Goal: Check status: Check status

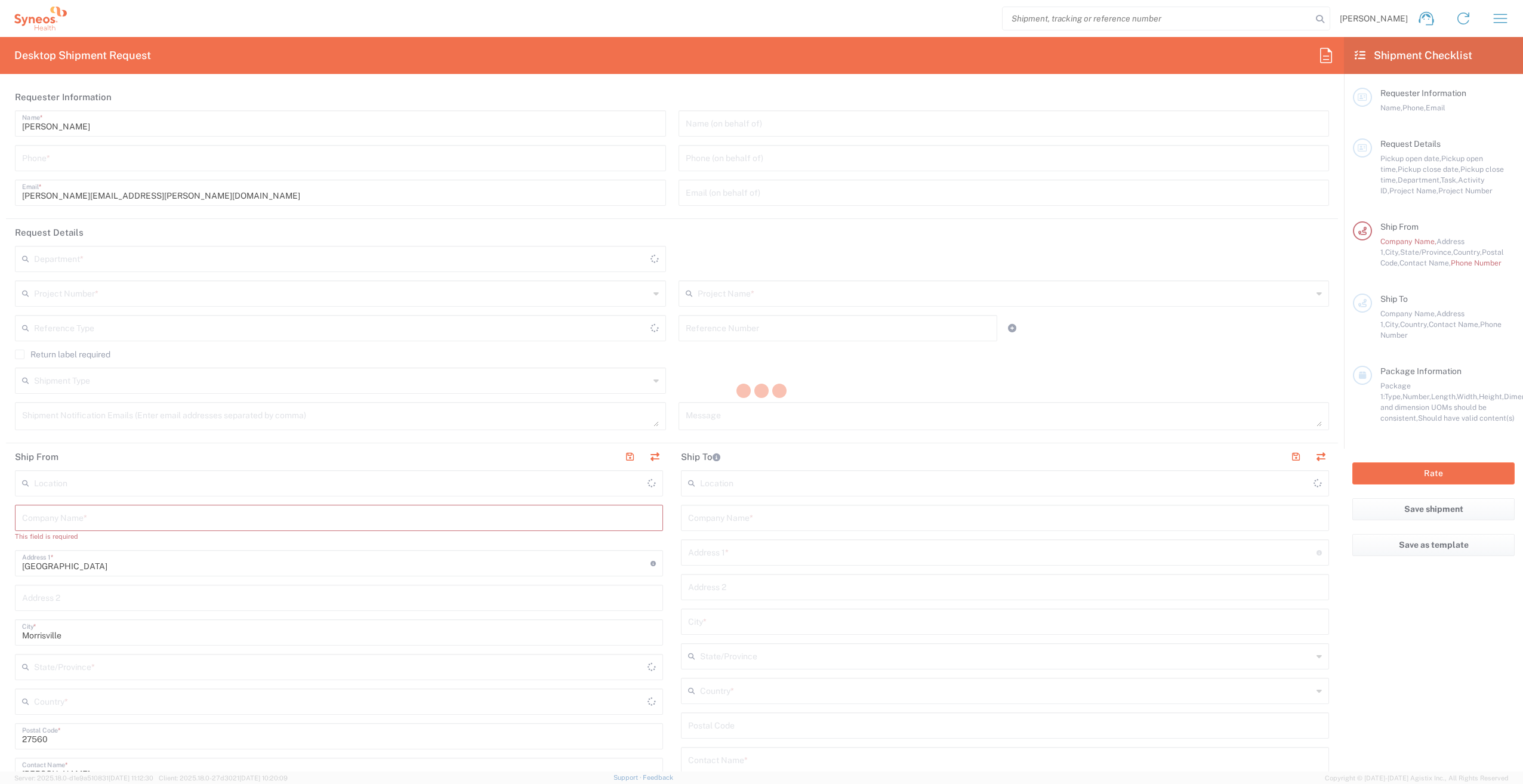
type input "8000"
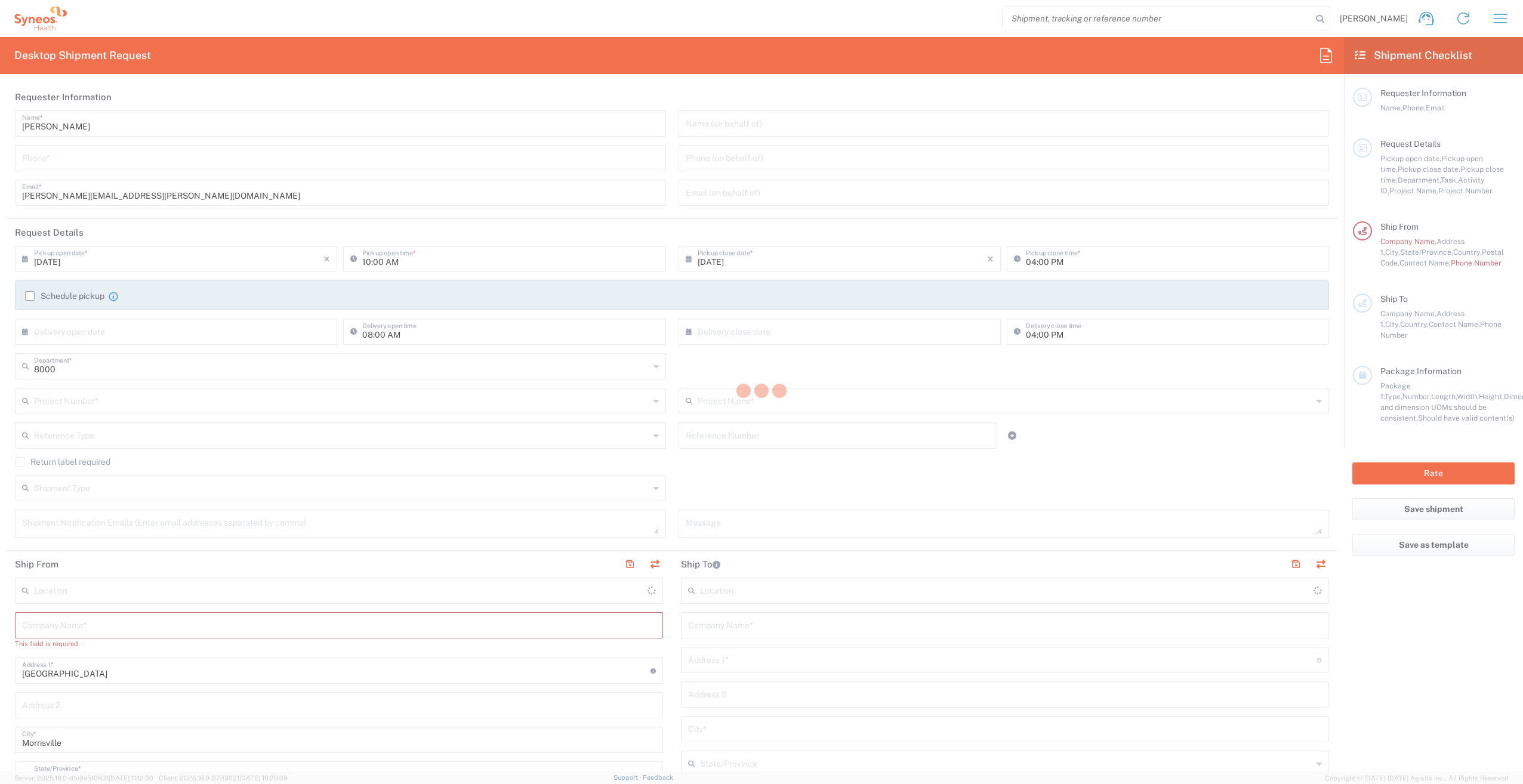
type input "[US_STATE]"
type input "[GEOGRAPHIC_DATA]"
type input "Syneos Health, LLC-[GEOGRAPHIC_DATA] [GEOGRAPHIC_DATA] [GEOGRAPHIC_DATA]"
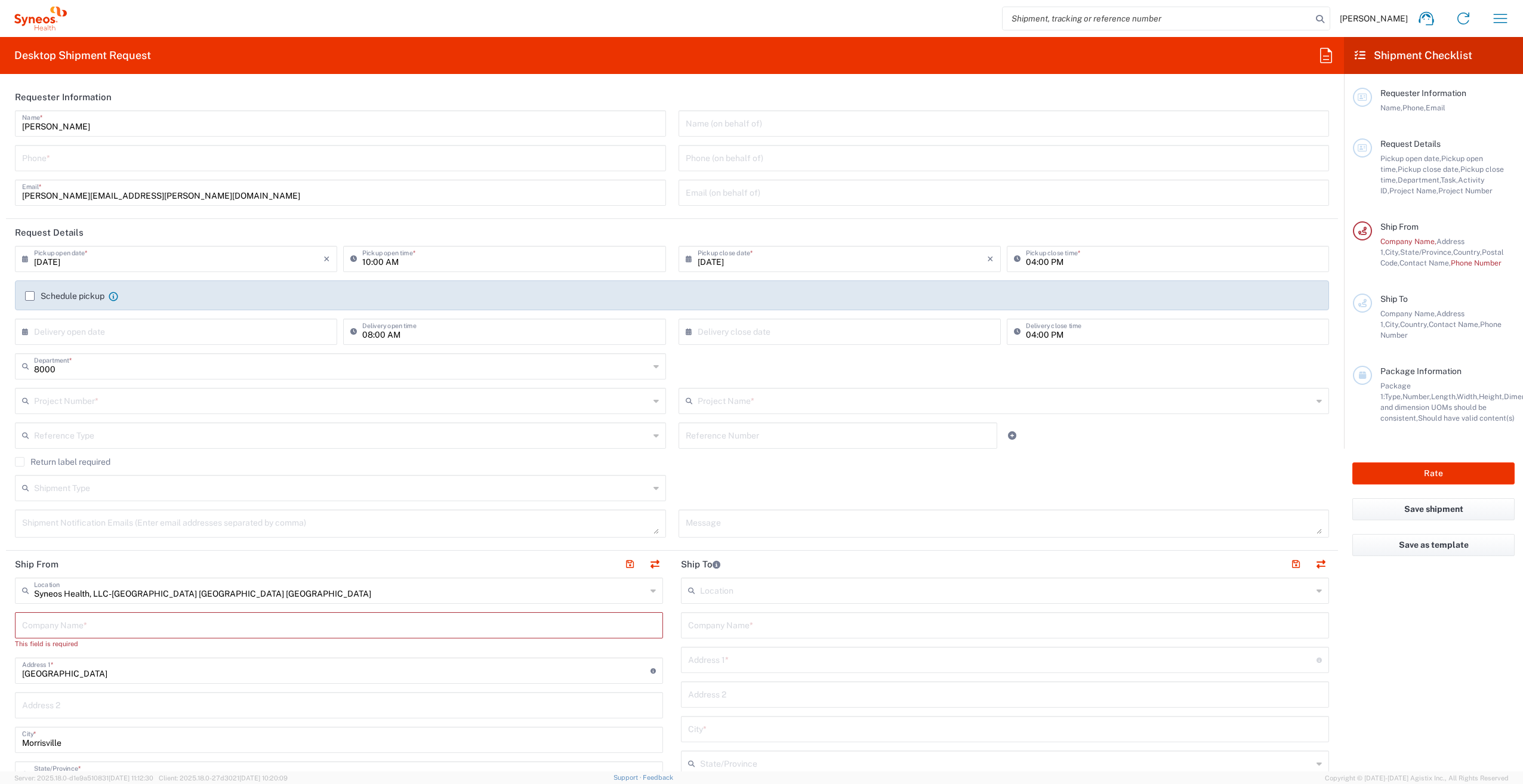
click at [1356, 53] on icon at bounding box center [1360, 55] width 11 height 11
click at [1363, 56] on icon at bounding box center [1360, 55] width 11 height 11
click at [1329, 51] on icon at bounding box center [1326, 55] width 19 height 19
click at [1379, 18] on span "[PERSON_NAME]" at bounding box center [1373, 18] width 68 height 11
click at [1503, 13] on icon "button" at bounding box center [1501, 18] width 19 height 19
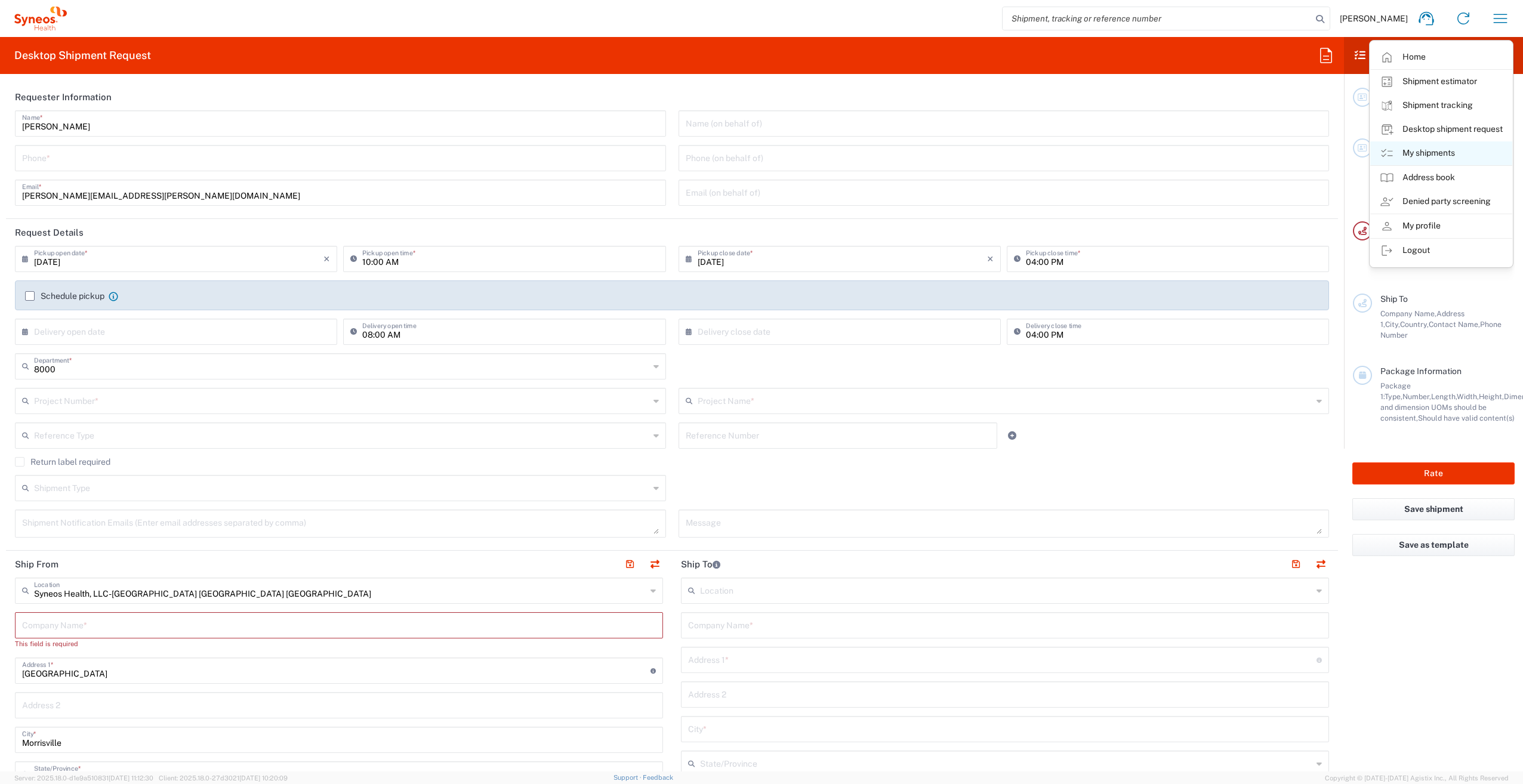
click at [1449, 153] on link "My shipments" at bounding box center [1441, 153] width 142 height 24
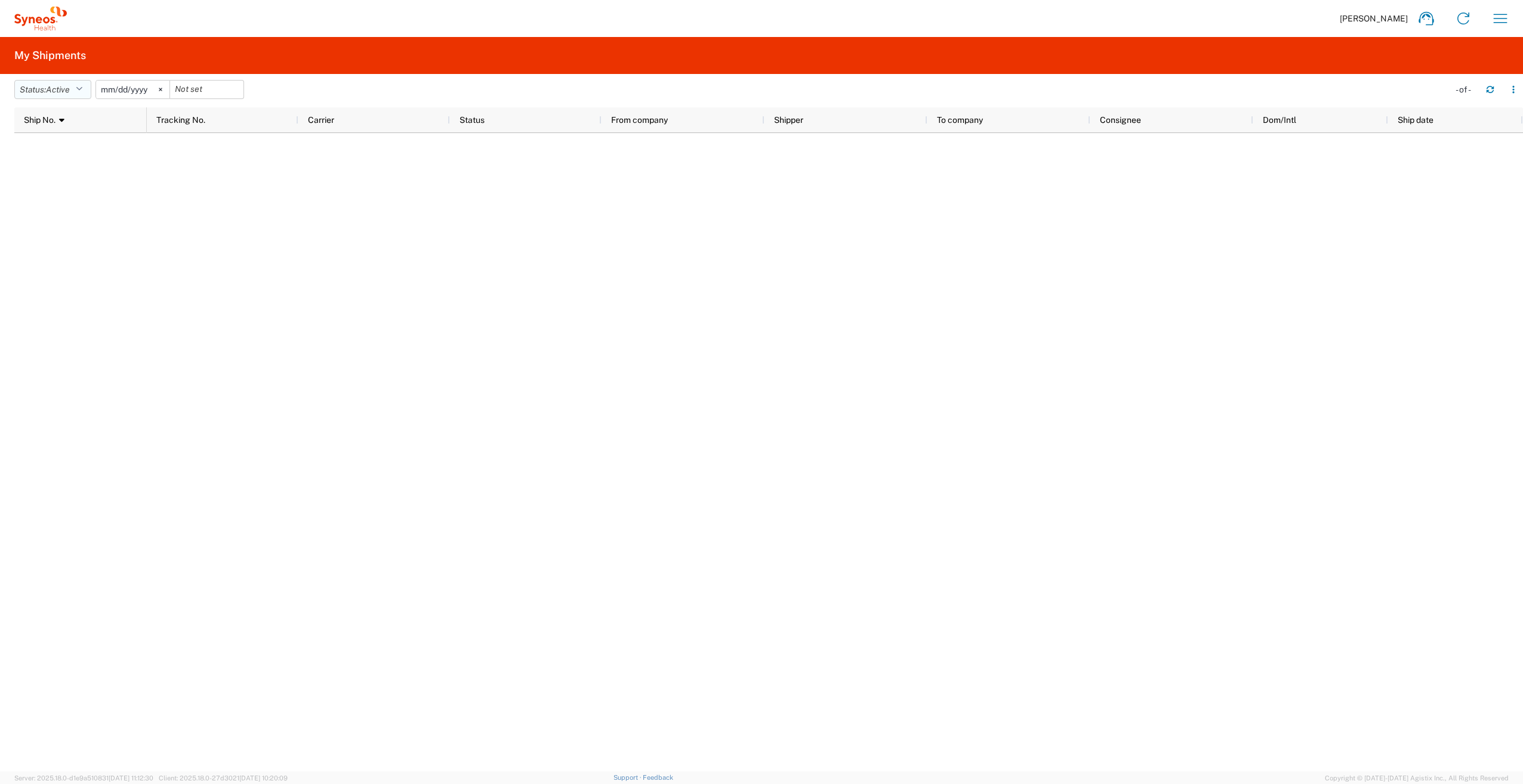
click at [80, 85] on icon "button" at bounding box center [79, 89] width 6 height 8
click at [60, 221] on span "Delivered" at bounding box center [84, 225] width 139 height 18
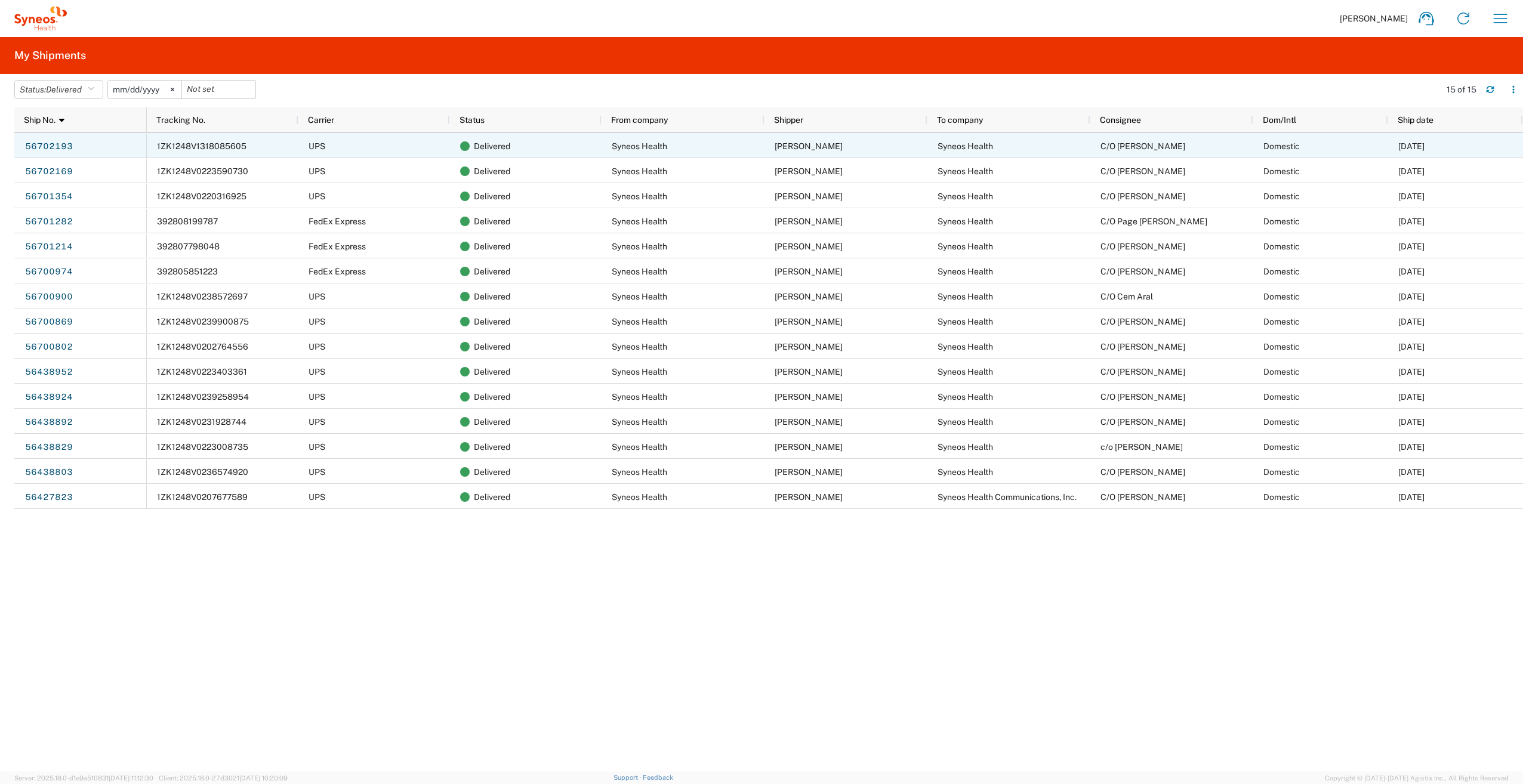
drag, startPoint x: 5, startPoint y: 142, endPoint x: 141, endPoint y: 156, distance: 136.7
click at [141, 156] on agx-table-manager "Status: Delivered Active All Approved Booked Canceled Delivered Denied New On H…" at bounding box center [761, 423] width 1523 height 697
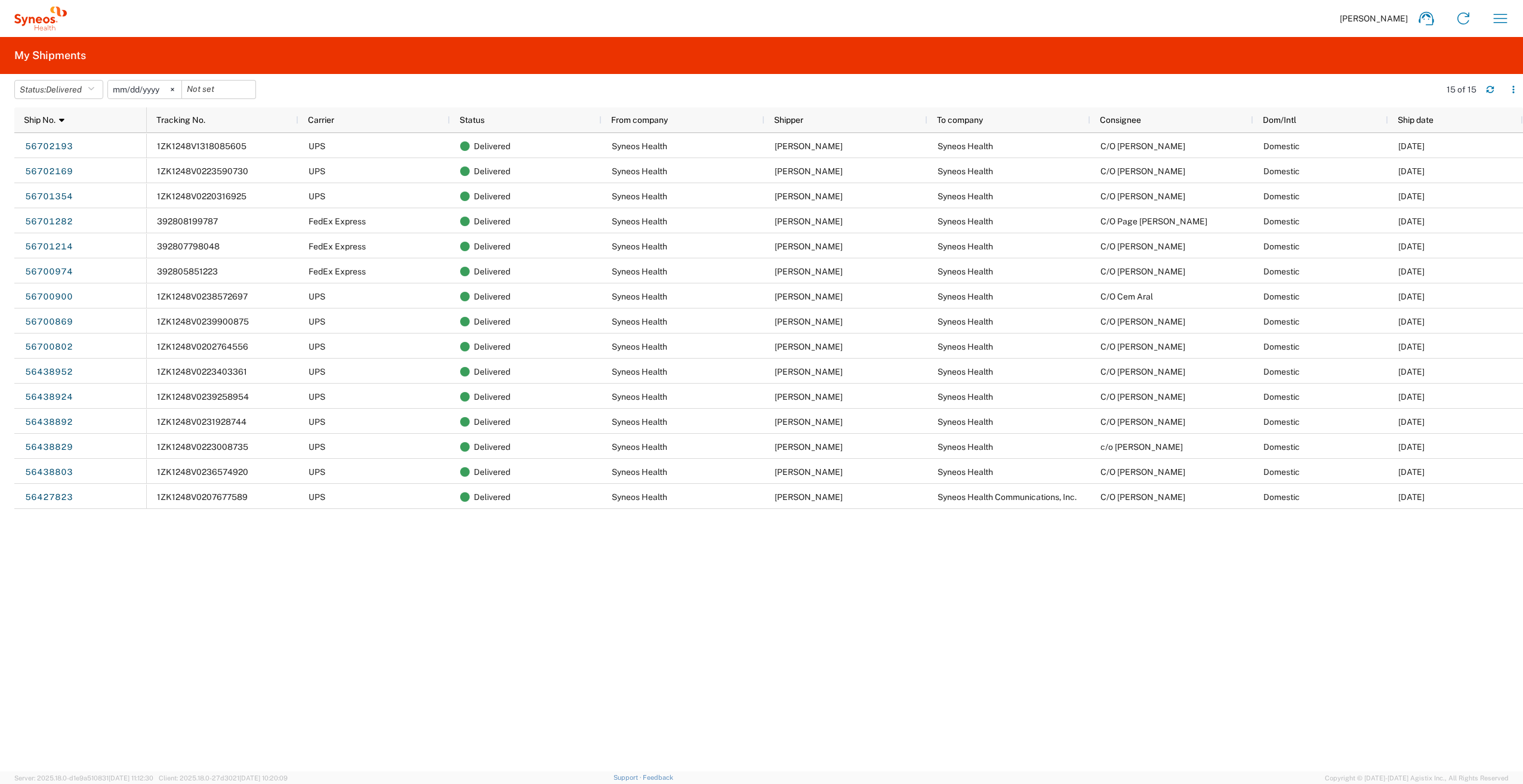
click at [4, 141] on agx-table-manager "Status: Delivered Active All Approved Booked Canceled Delivered Denied New On H…" at bounding box center [761, 423] width 1523 height 697
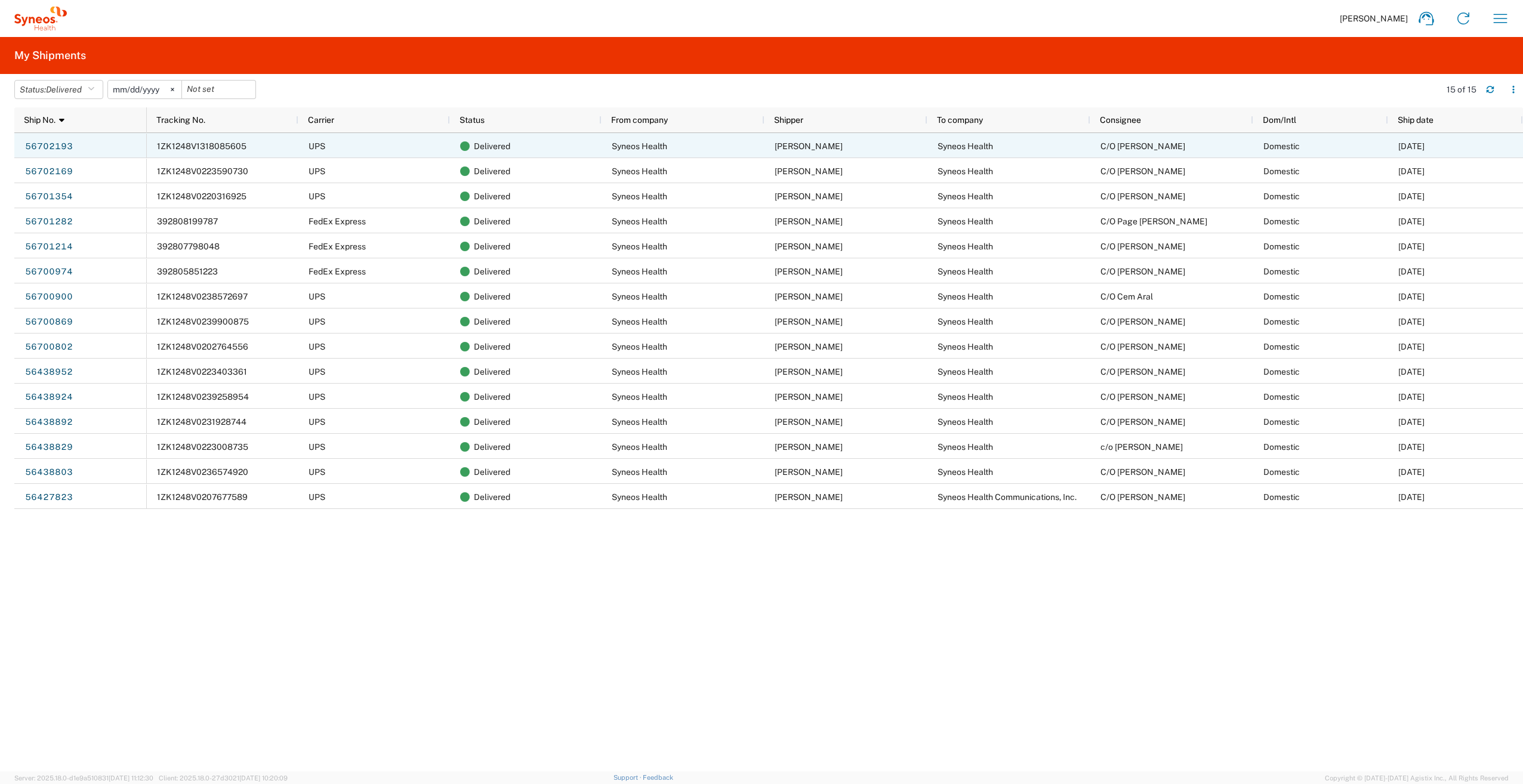
click at [1028, 139] on div "Syneos Health" at bounding box center [1009, 145] width 163 height 25
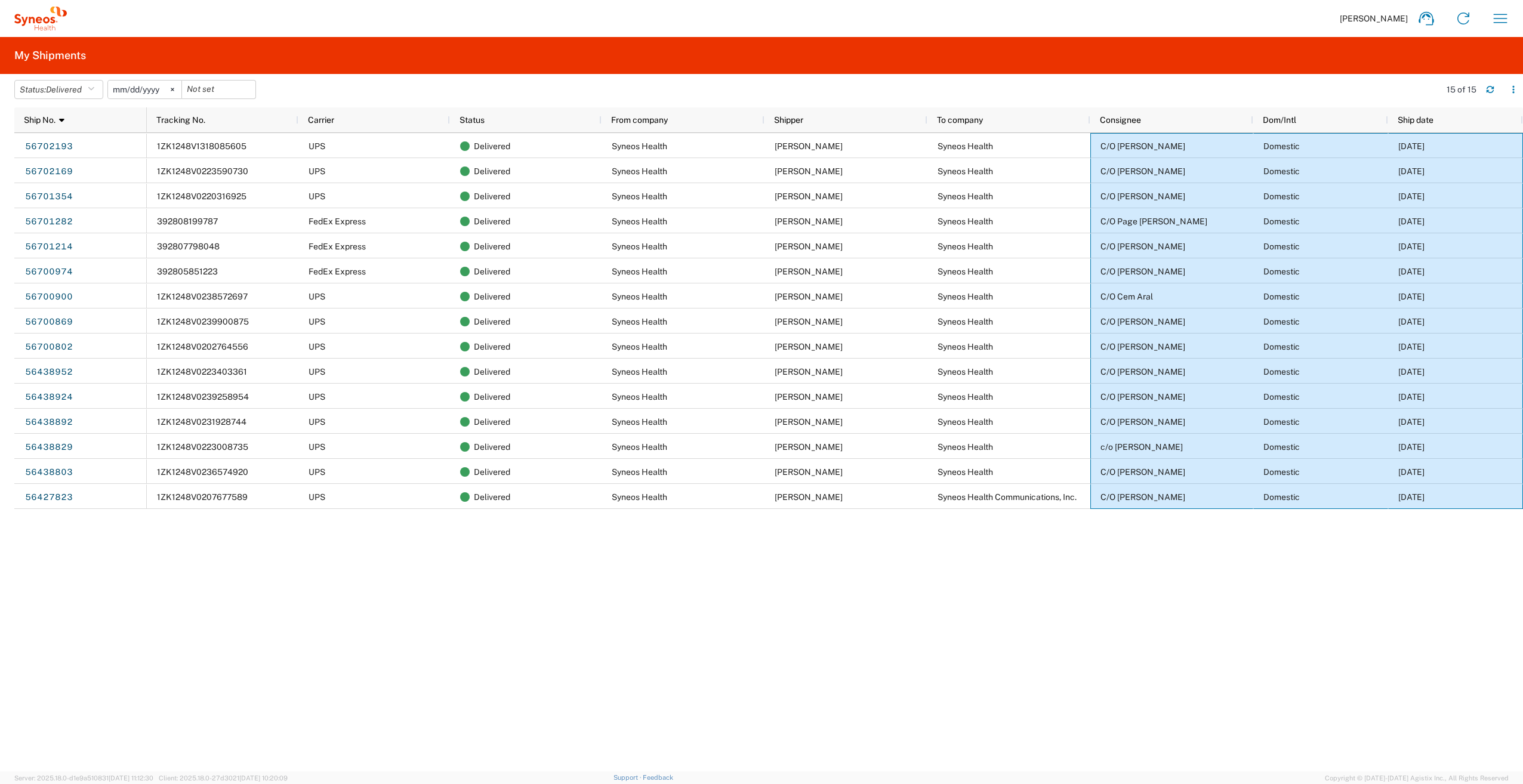
click at [711, 648] on div "1ZK1248V1318085605 UPS Delivered Syneos Health [PERSON_NAME] Syneos Health C/O …" at bounding box center [835, 452] width 1376 height 638
click at [3, 406] on agx-table-manager "Status: Delivered Active All Approved Booked Canceled Delivered Denied New On H…" at bounding box center [761, 423] width 1523 height 697
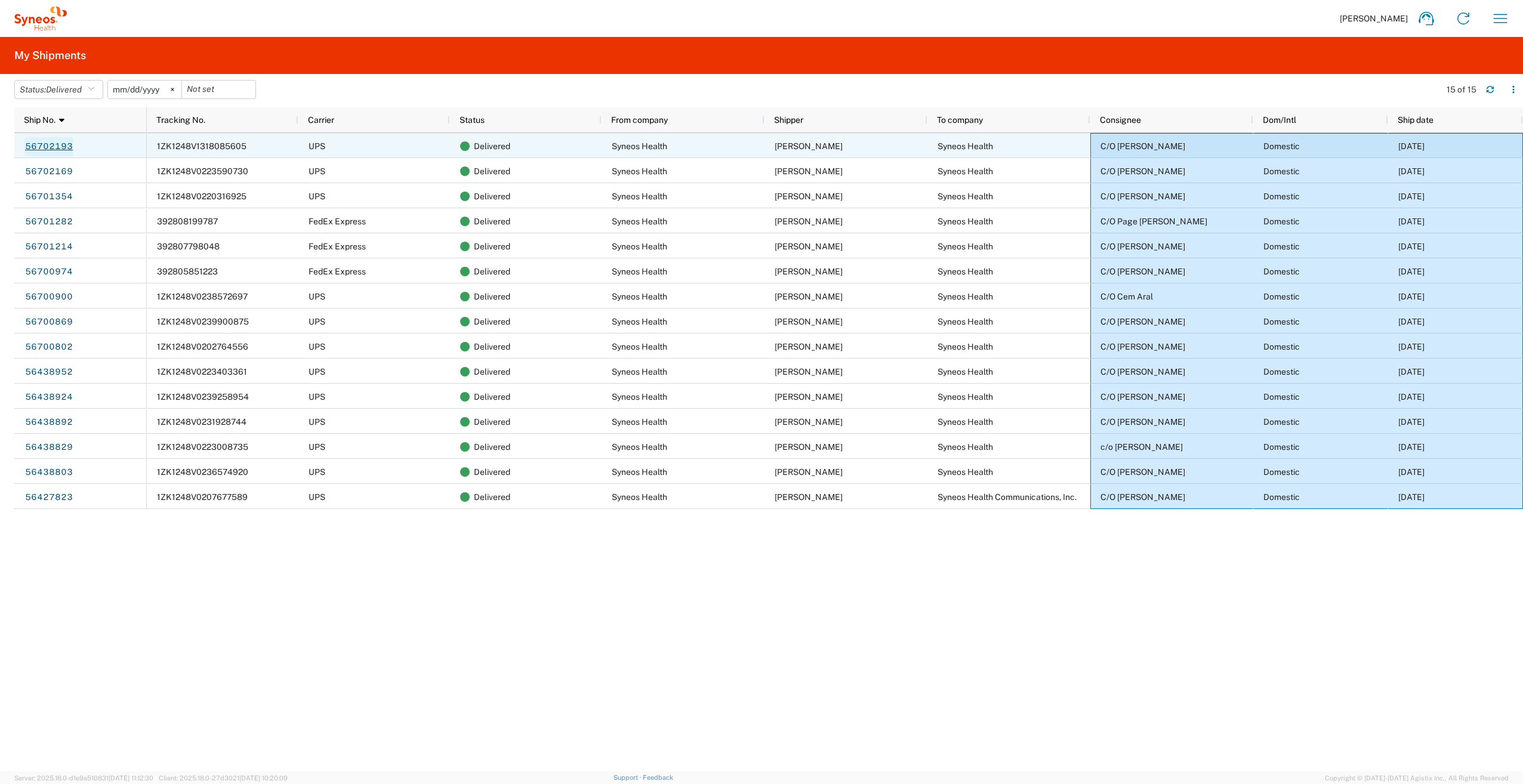
click at [46, 139] on link "56702193" at bounding box center [48, 147] width 49 height 19
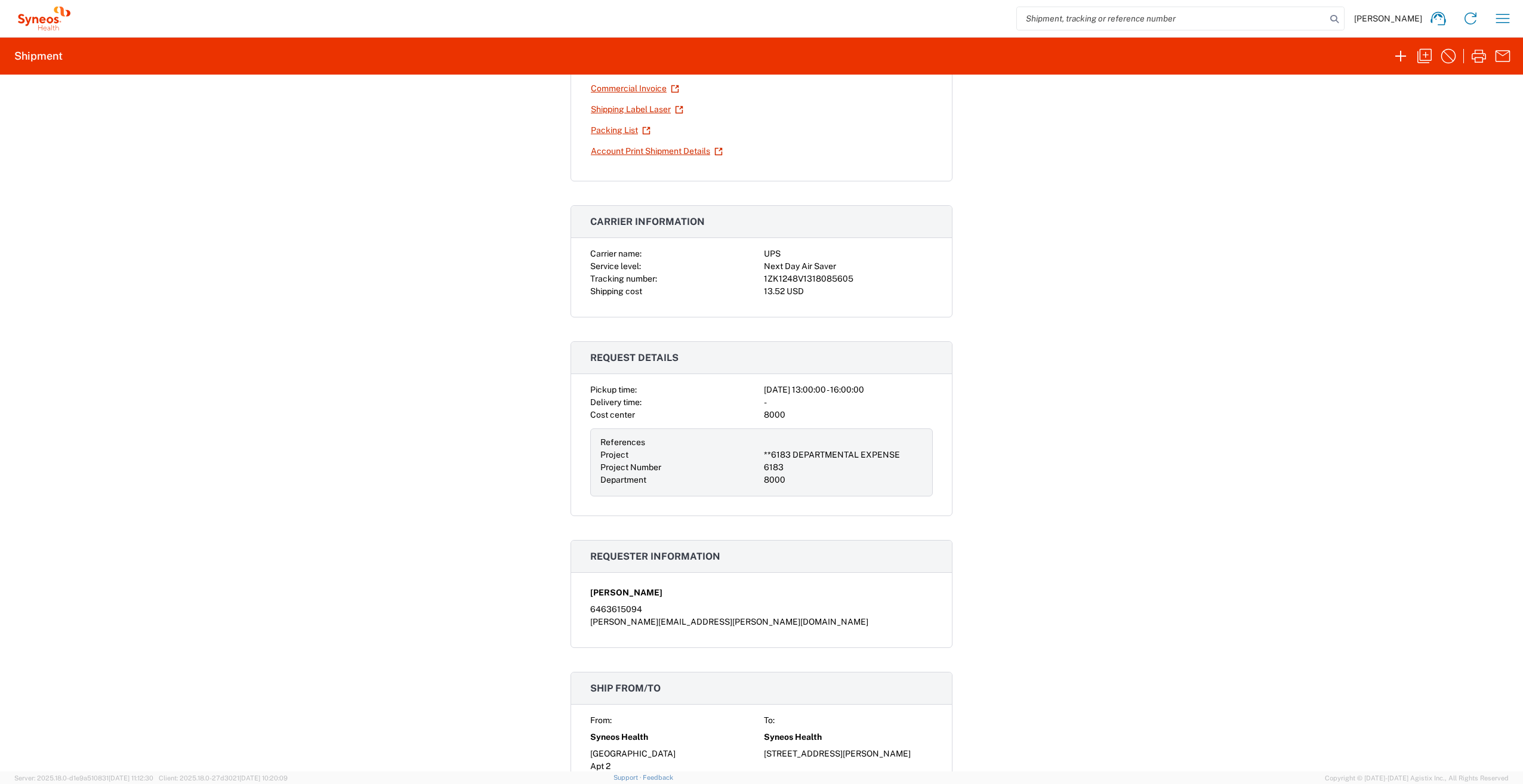
scroll to position [120, 0]
